Goal: Browse casually

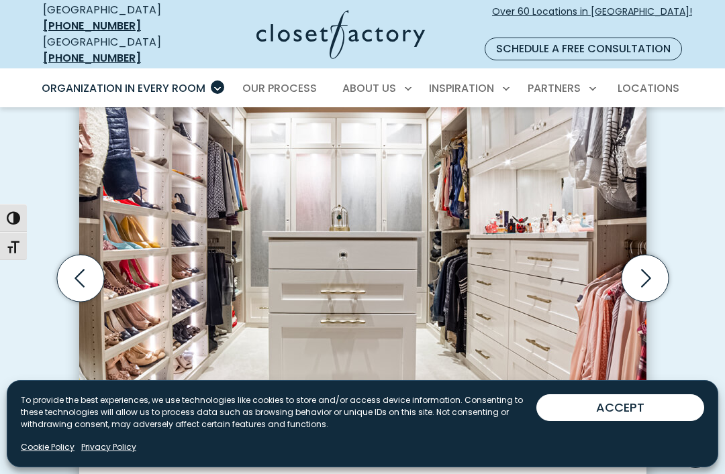
scroll to position [409, 0]
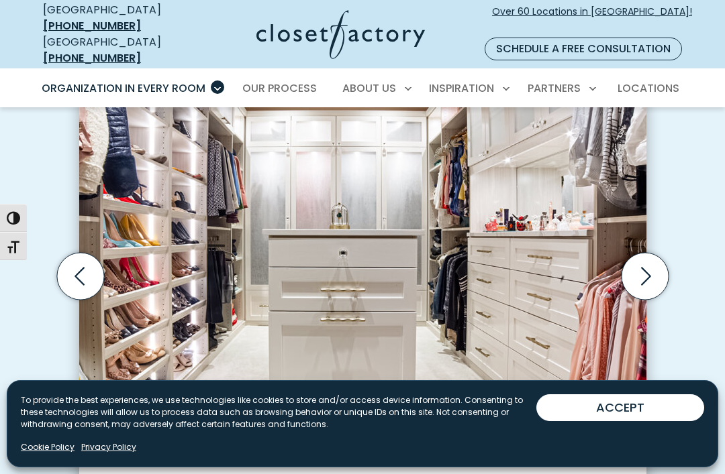
click at [646, 253] on icon "Next slide" at bounding box center [644, 276] width 47 height 47
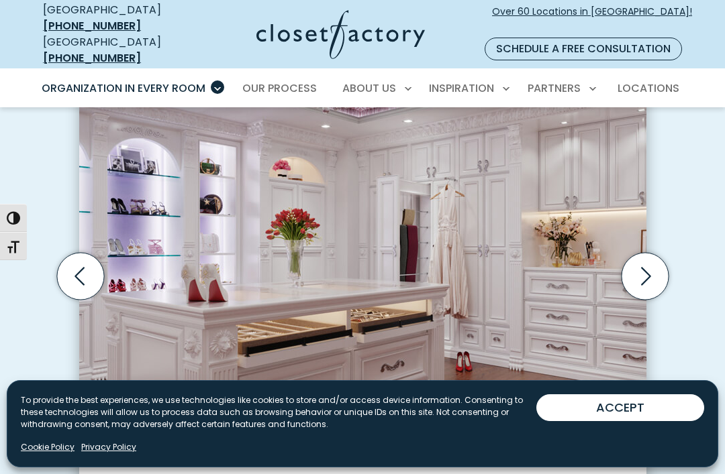
click at [645, 262] on icon "Next slide" at bounding box center [644, 276] width 47 height 47
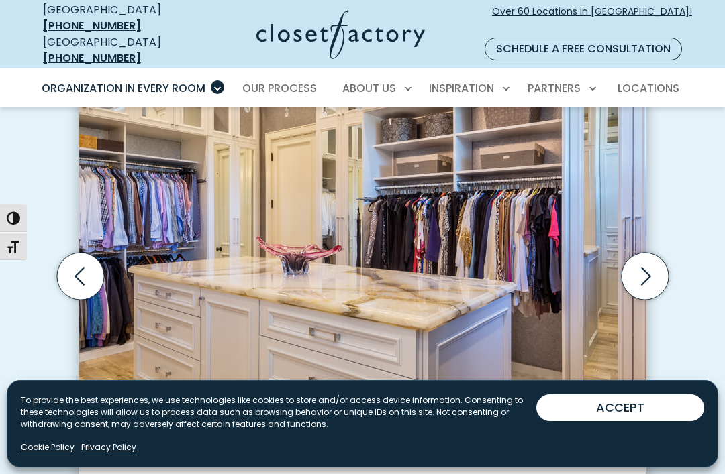
click at [647, 260] on icon "Next slide" at bounding box center [644, 276] width 47 height 47
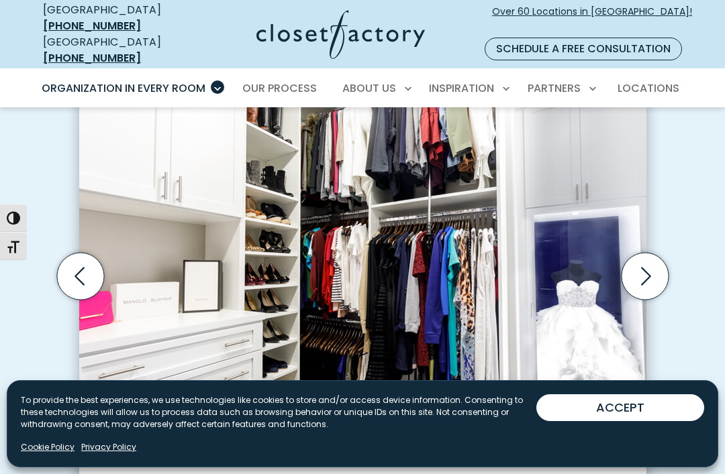
click at [648, 255] on icon "Next slide" at bounding box center [644, 276] width 47 height 47
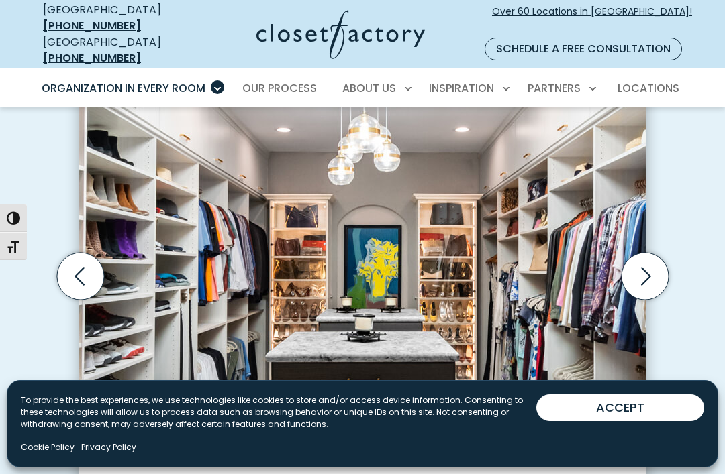
click at [649, 253] on icon "Next slide" at bounding box center [644, 276] width 47 height 47
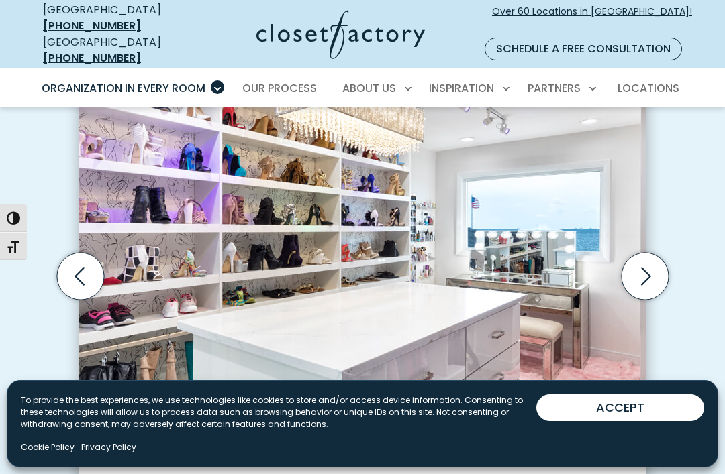
click at [650, 254] on icon "Next slide" at bounding box center [644, 276] width 47 height 47
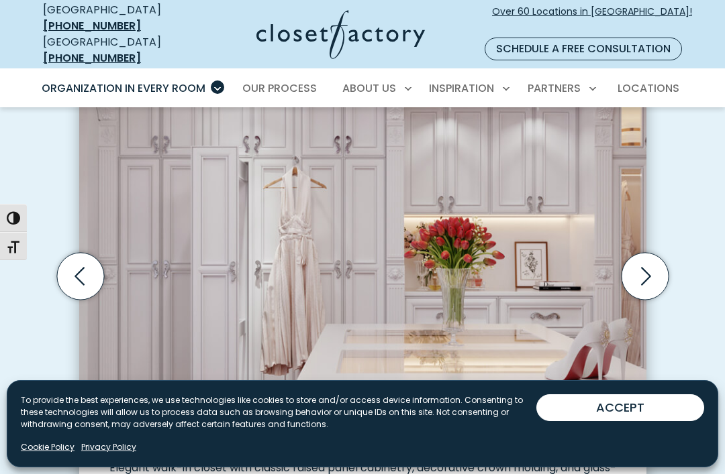
click at [651, 254] on icon "Next slide" at bounding box center [644, 276] width 47 height 47
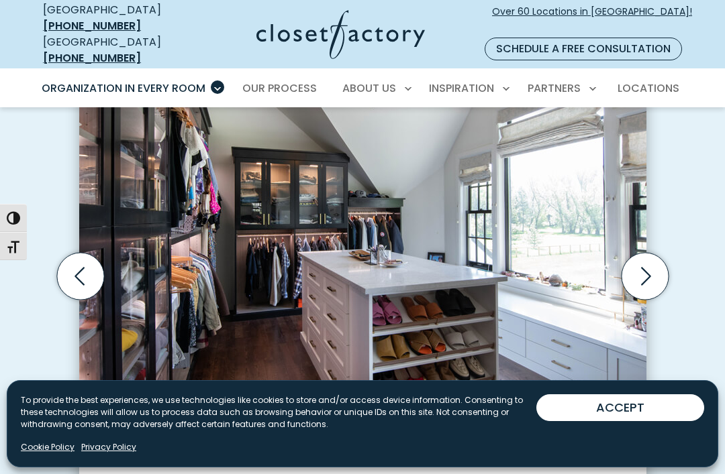
click at [651, 253] on icon "Next slide" at bounding box center [644, 276] width 47 height 47
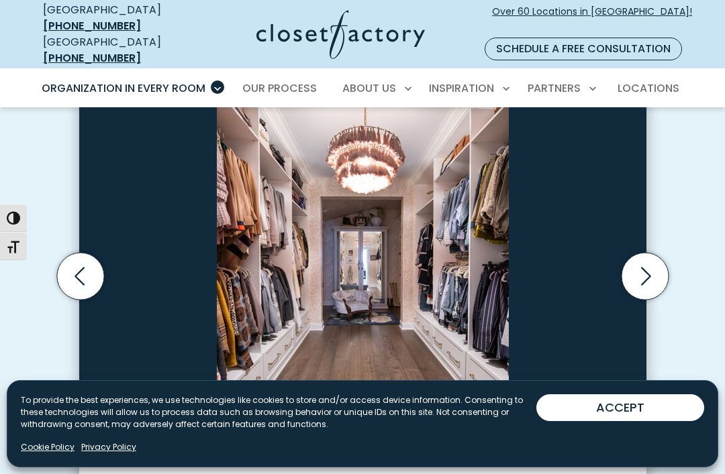
click at [654, 253] on icon "Next slide" at bounding box center [644, 276] width 47 height 47
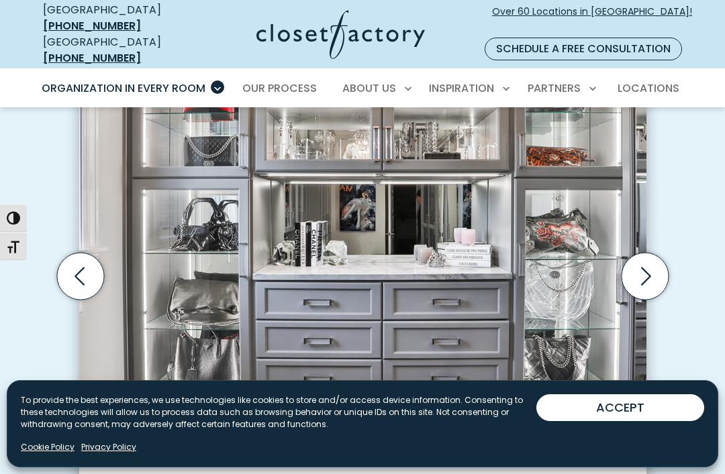
click at [653, 254] on icon "Next slide" at bounding box center [644, 276] width 47 height 47
